Goal: Information Seeking & Learning: Understand process/instructions

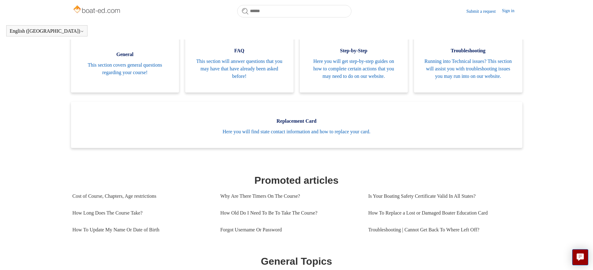
scroll to position [93, 0]
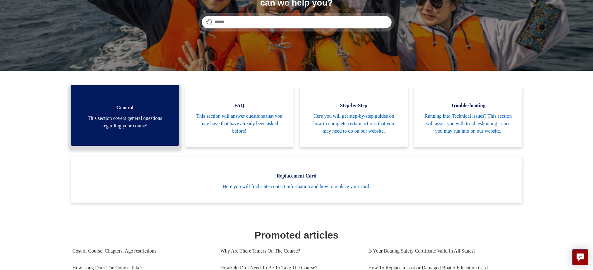
click at [101, 136] on link "General This section covers general questions regarding your course!" at bounding box center [125, 115] width 108 height 61
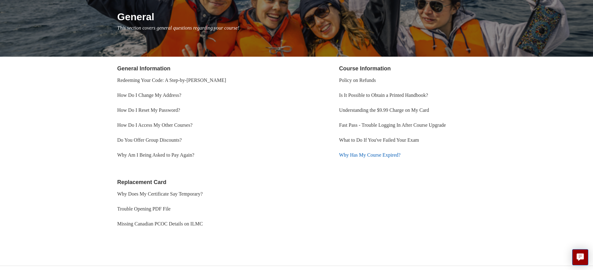
scroll to position [82, 0]
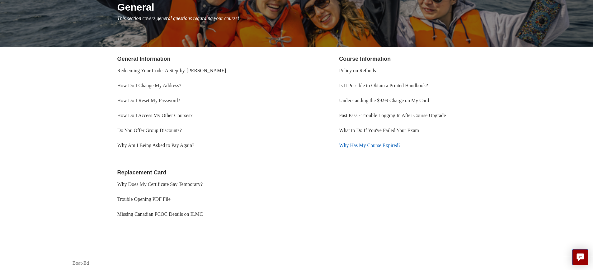
click at [356, 147] on link "Why Has My Course Expired?" at bounding box center [369, 145] width 61 height 5
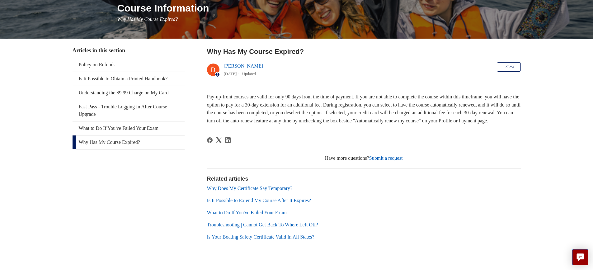
scroll to position [103, 0]
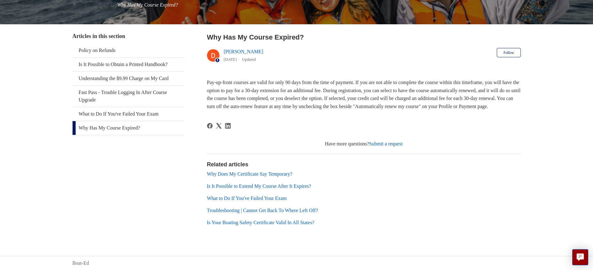
click at [307, 187] on link "Is It Possible to Extend My Course After It Expires?" at bounding box center [259, 185] width 104 height 5
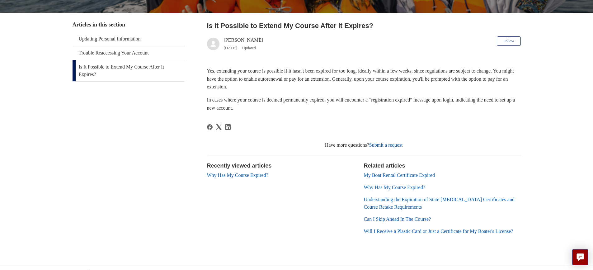
scroll to position [92, 0]
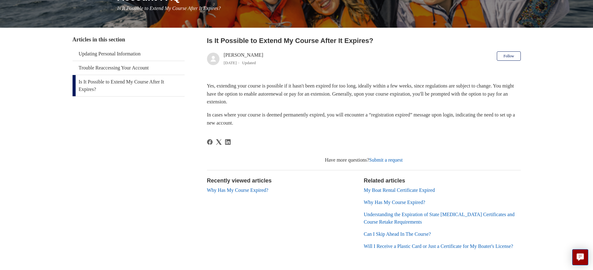
click at [390, 161] on link "Submit a request" at bounding box center [386, 159] width 34 height 5
click at [387, 194] on li "My Boat Rental Certificate Expired" at bounding box center [442, 190] width 157 height 7
click at [388, 190] on link "My Boat Rental Certificate Expired" at bounding box center [399, 189] width 71 height 5
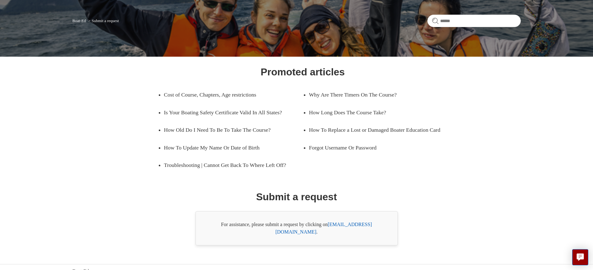
scroll to position [49, 0]
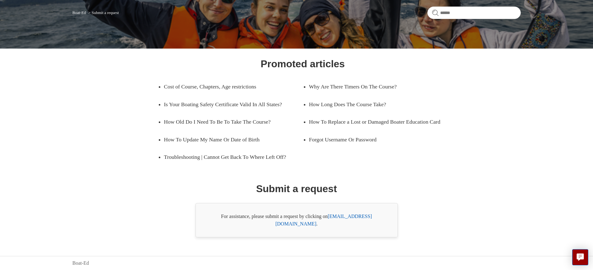
click at [362, 223] on link "support@boat-ed.com" at bounding box center [324, 220] width 97 height 13
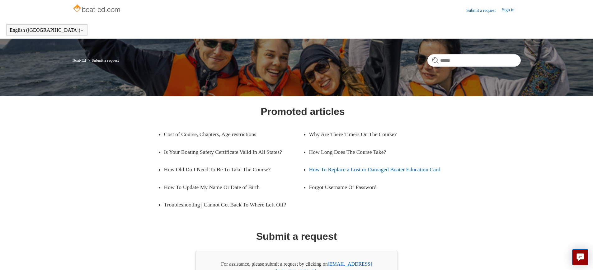
scroll to position [0, 0]
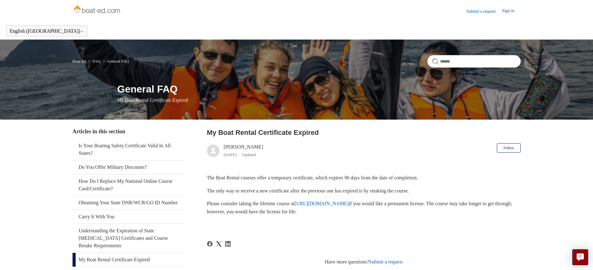
click at [349, 201] on link "[URL][DOMAIN_NAME]" at bounding box center [322, 203] width 54 height 5
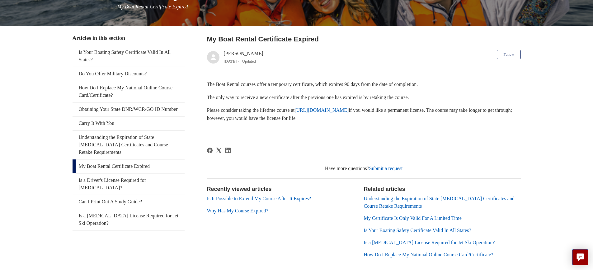
scroll to position [62, 0]
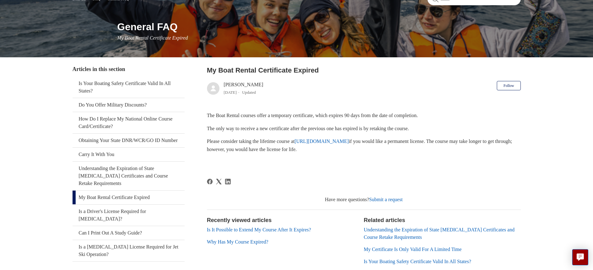
click at [344, 143] on link "[URL][DOMAIN_NAME]" at bounding box center [322, 141] width 54 height 5
